Goal: Check status

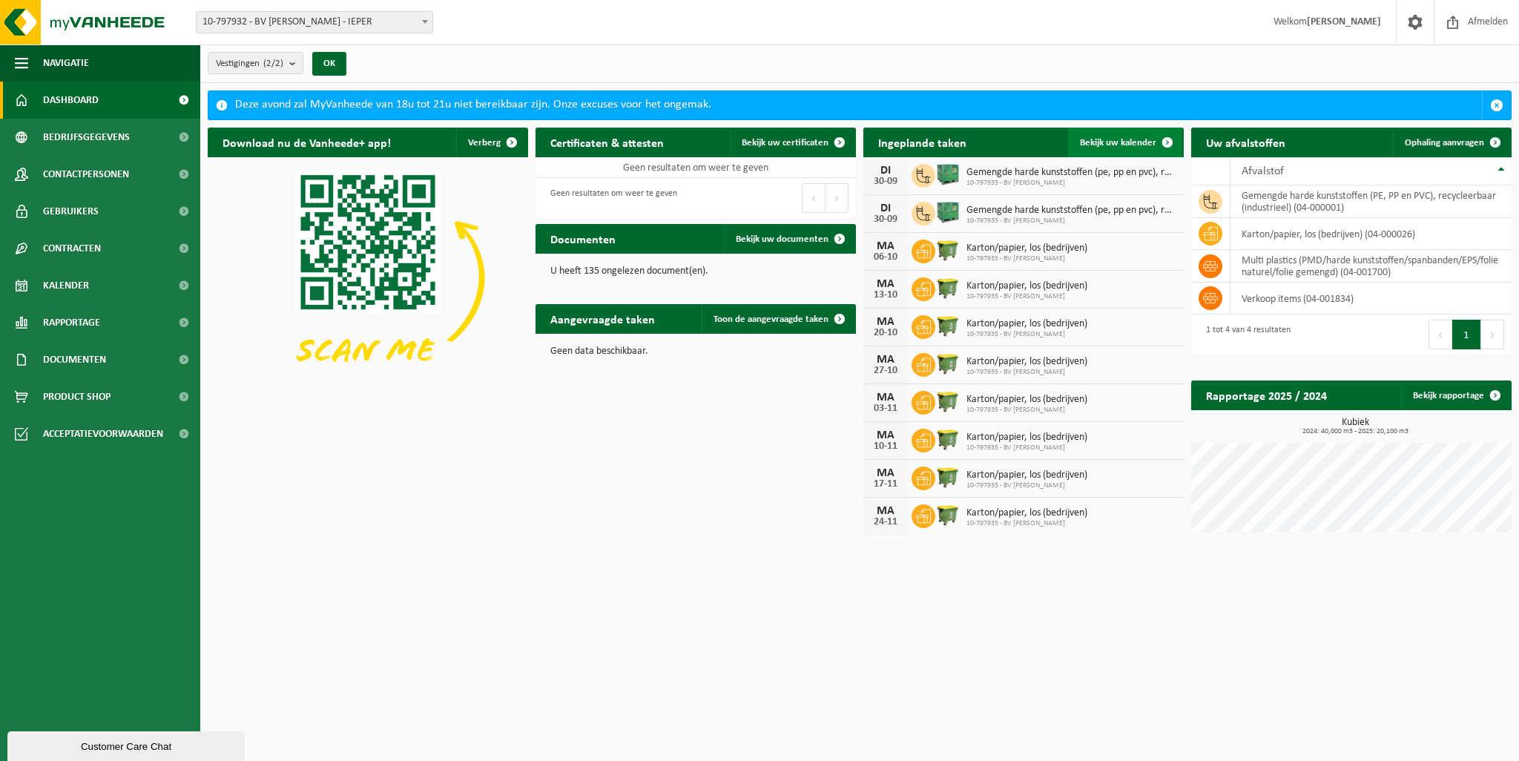
click at [1169, 140] on span at bounding box center [1167, 143] width 30 height 30
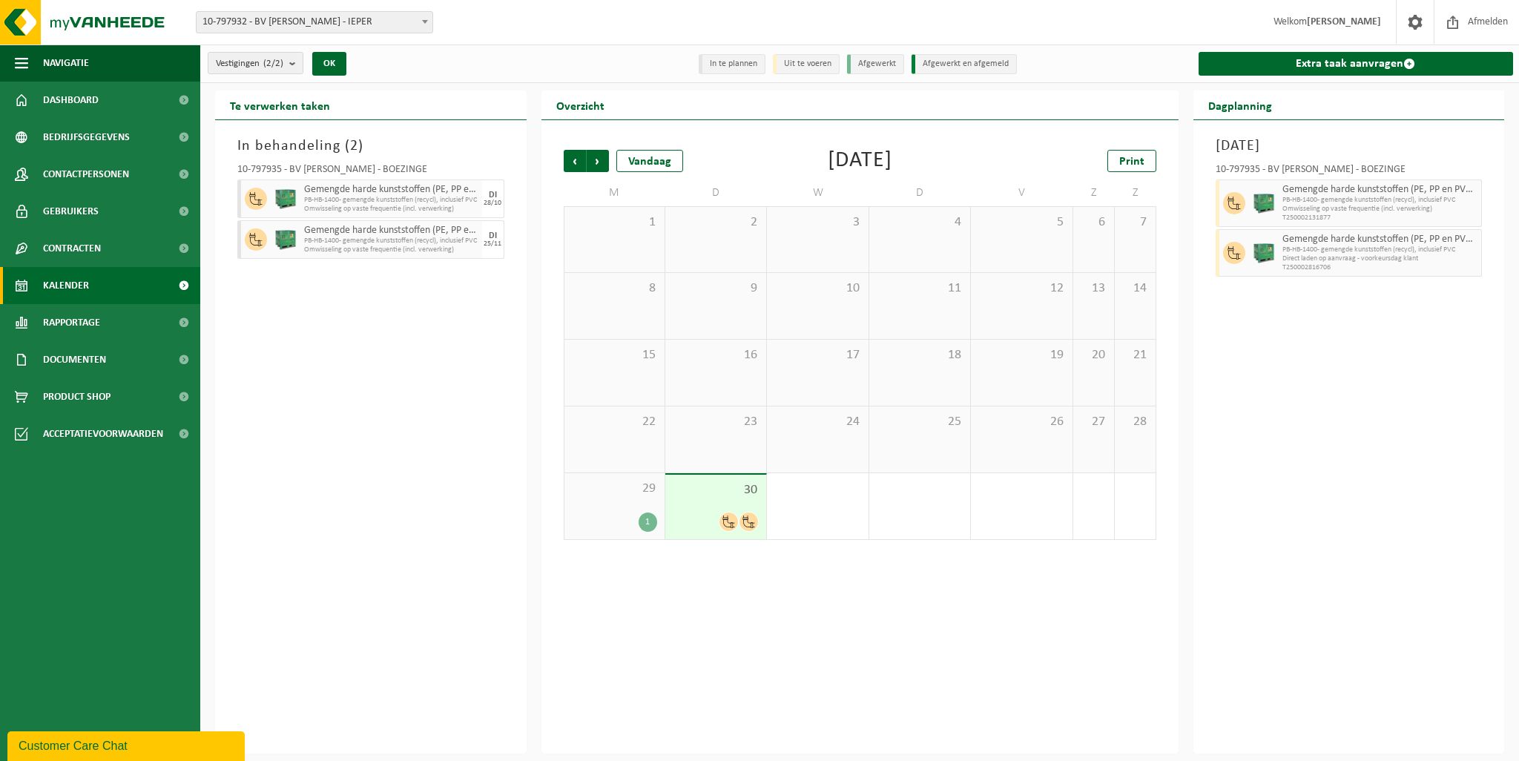
click at [710, 484] on span "30" at bounding box center [716, 490] width 86 height 16
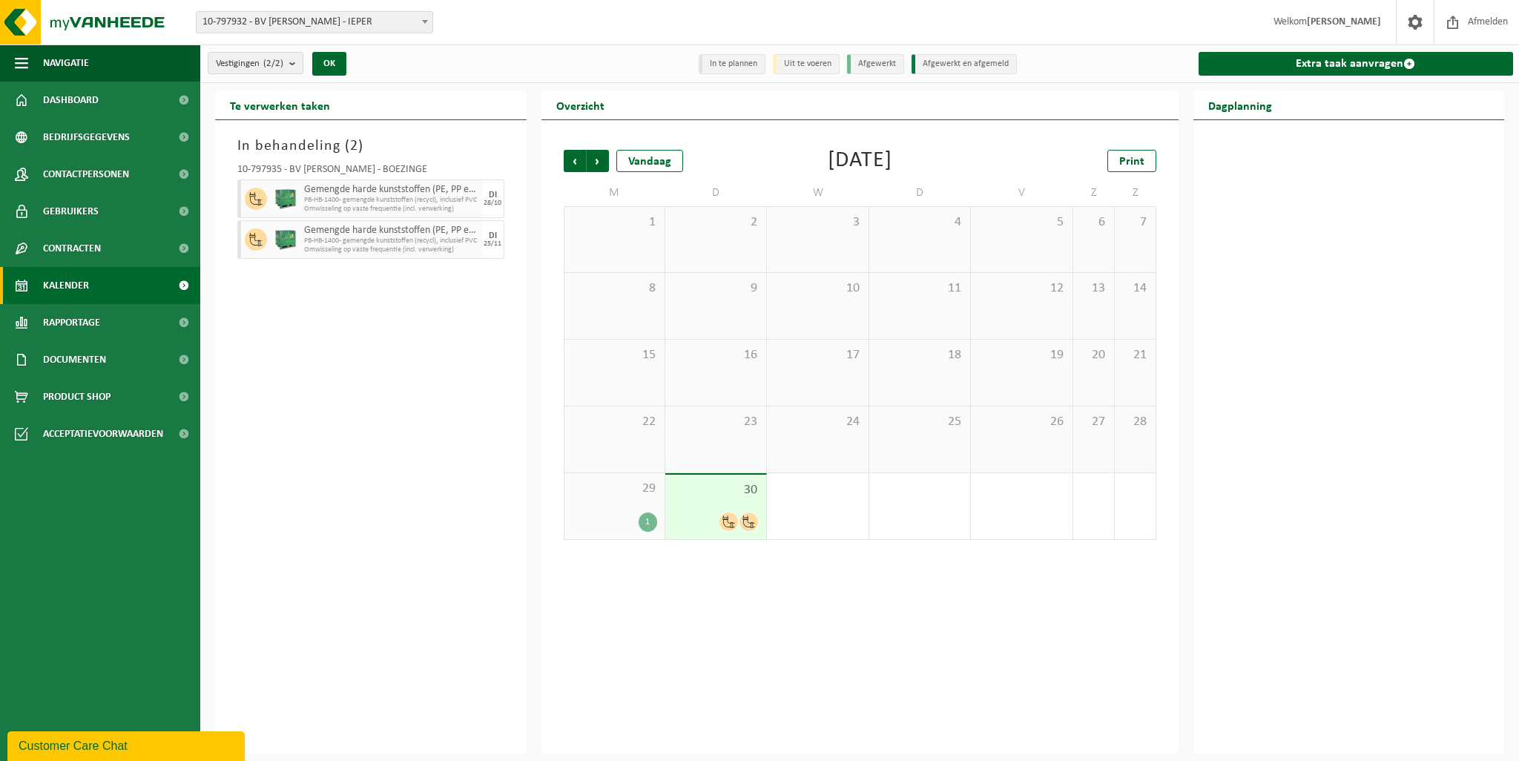
click at [710, 484] on span "30" at bounding box center [716, 490] width 86 height 16
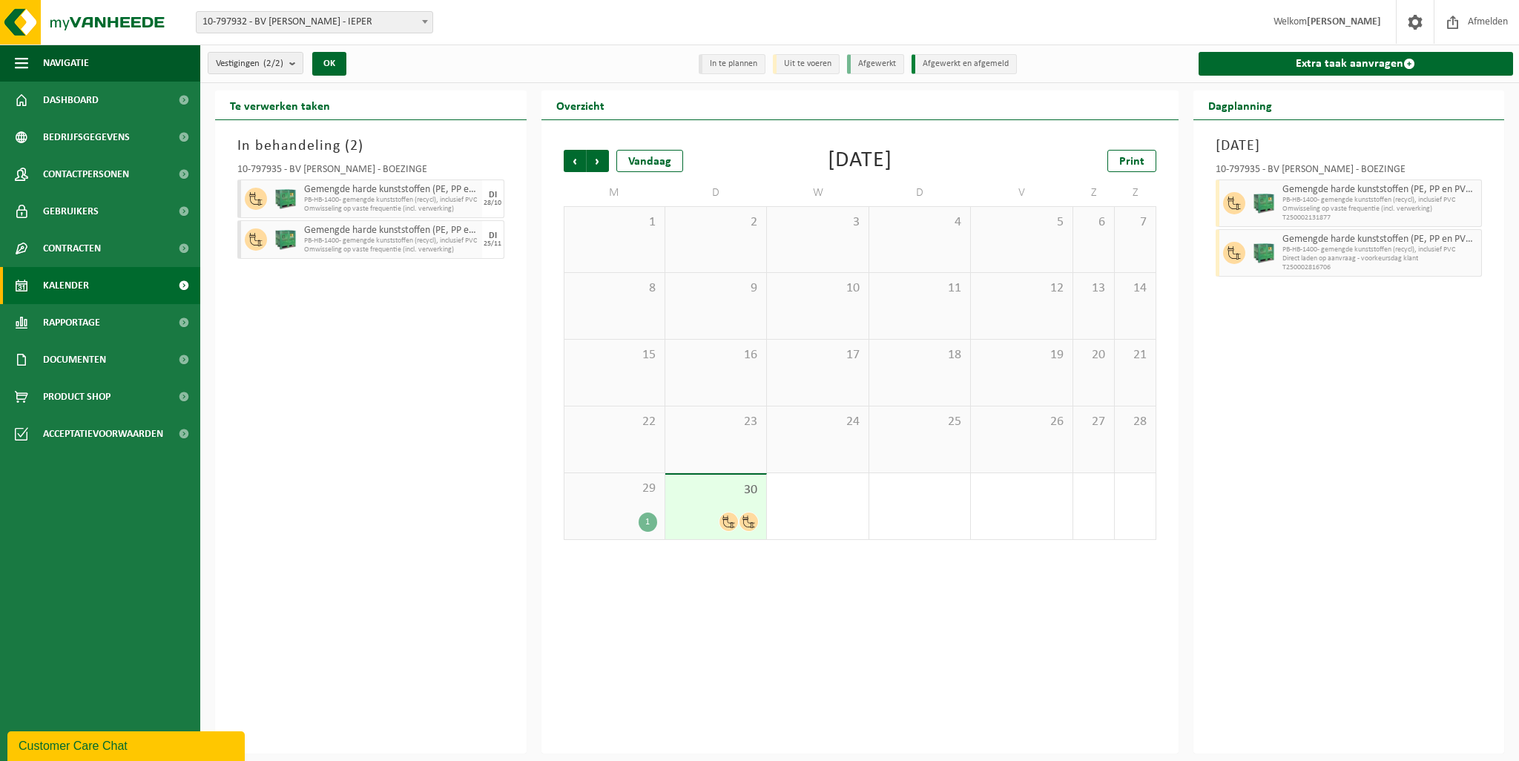
click at [1323, 196] on span "PB-HB-1400- gemengde kunststoffen (recycl), inclusief PVC" at bounding box center [1380, 200] width 196 height 9
click at [52, 101] on span "Dashboard" at bounding box center [71, 100] width 56 height 37
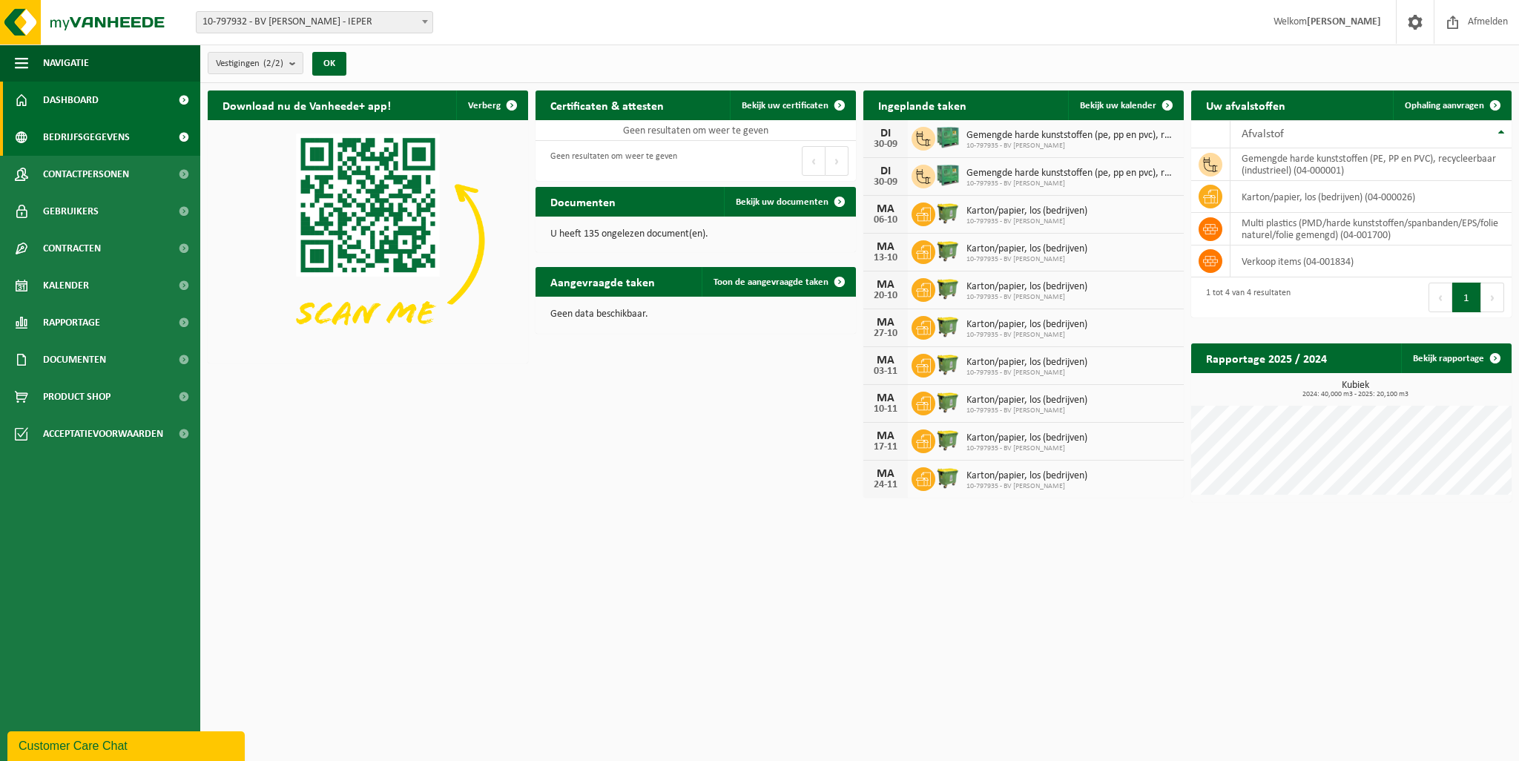
click at [65, 132] on span "Bedrijfsgegevens" at bounding box center [86, 137] width 87 height 37
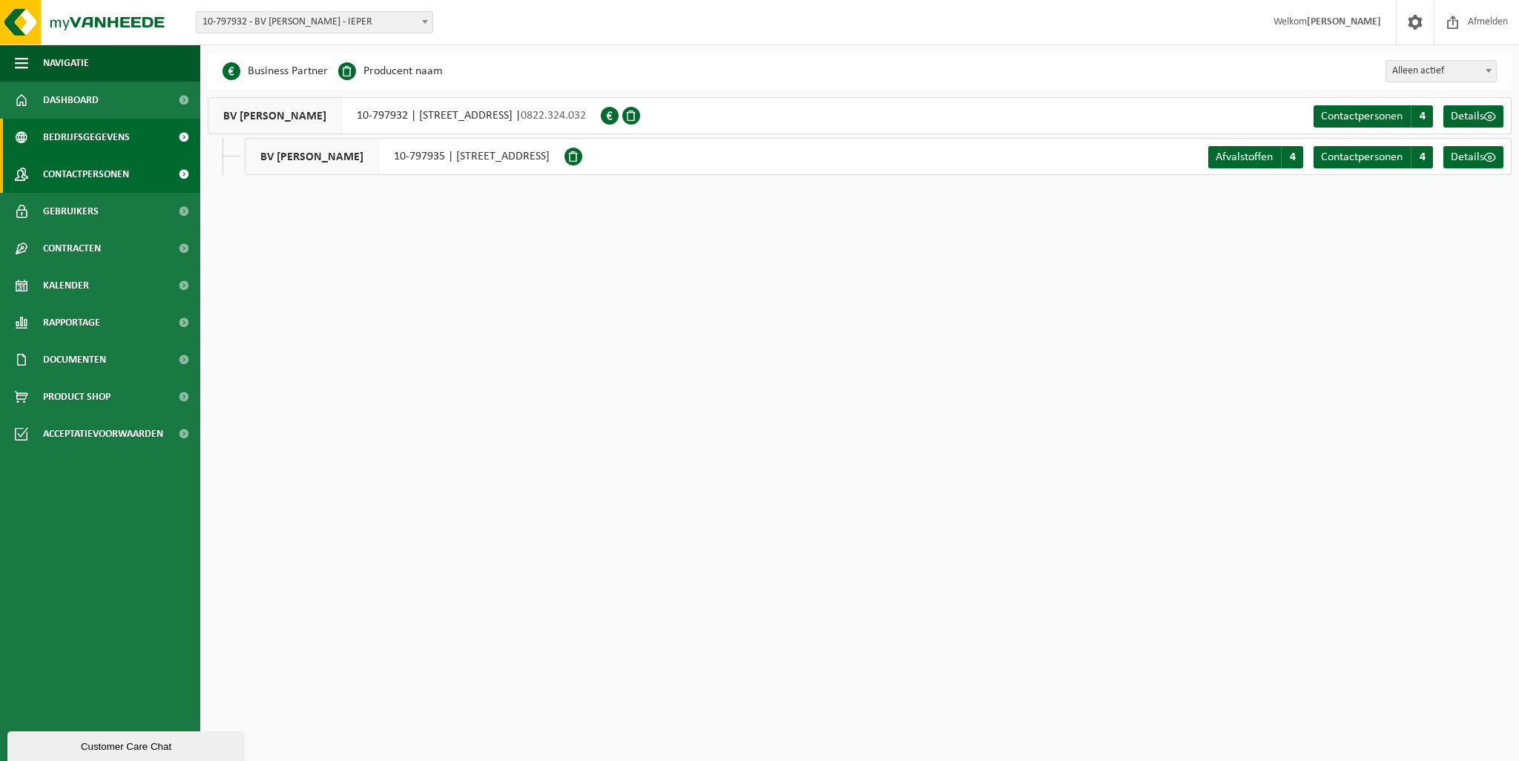
click at [63, 173] on span "Contactpersonen" at bounding box center [86, 174] width 86 height 37
